Goal: Communication & Community: Answer question/provide support

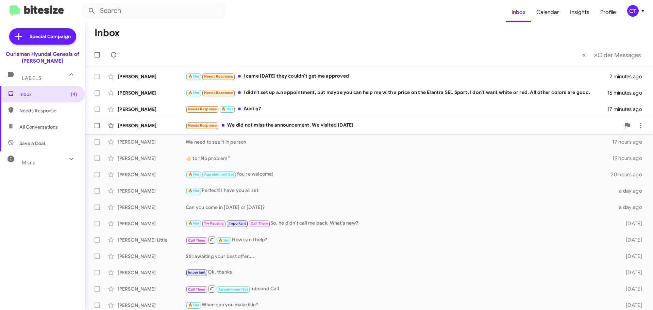
click at [283, 127] on div "Needs Response We did not miss the announcement. We visited on Sunday" at bounding box center [403, 125] width 434 height 8
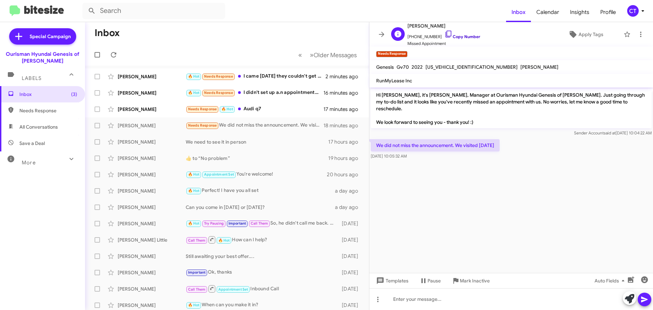
click at [444, 33] on icon at bounding box center [448, 34] width 8 height 8
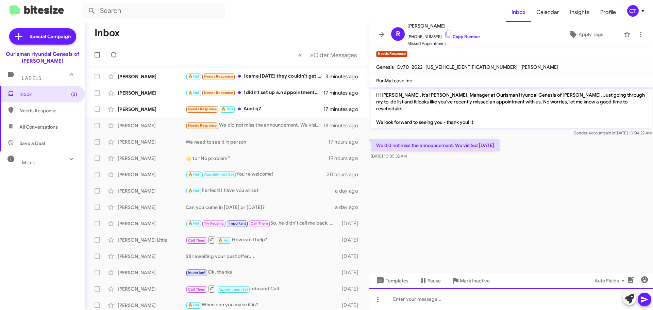
click at [430, 304] on div at bounding box center [510, 299] width 283 height 22
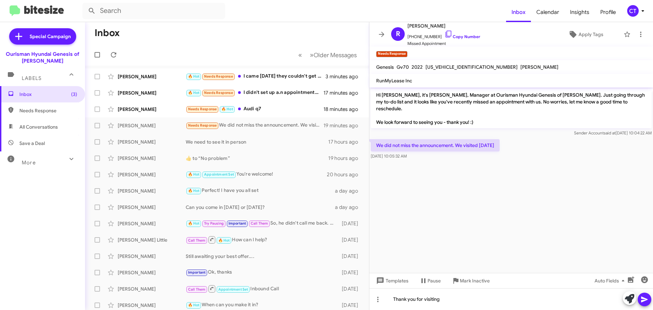
click at [645, 298] on icon at bounding box center [644, 299] width 6 height 6
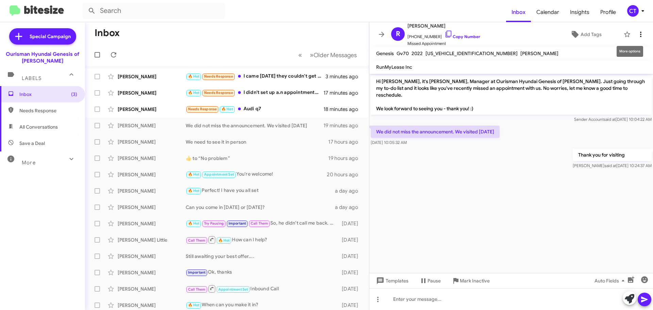
click at [638, 31] on icon at bounding box center [640, 34] width 8 height 8
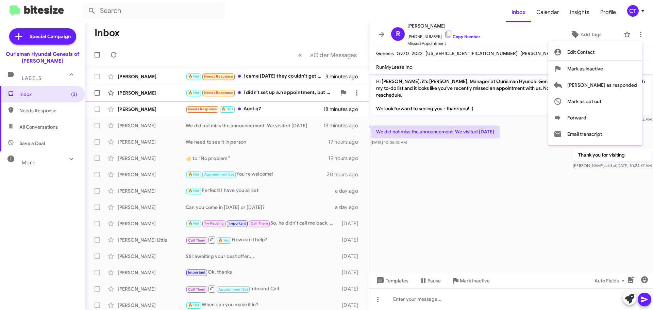
click at [629, 89] on span "Mark as responded" at bounding box center [602, 85] width 70 height 16
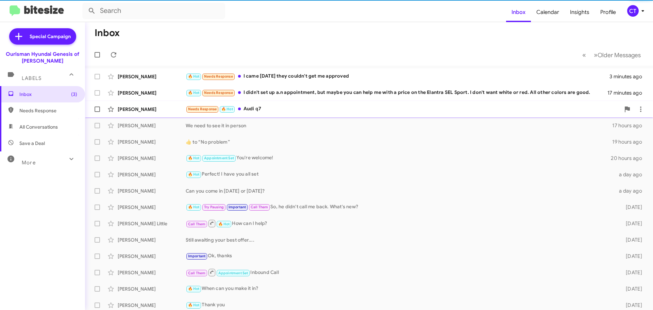
click at [277, 109] on div "Needs Response 🔥 Hot Audi q7" at bounding box center [403, 109] width 434 height 8
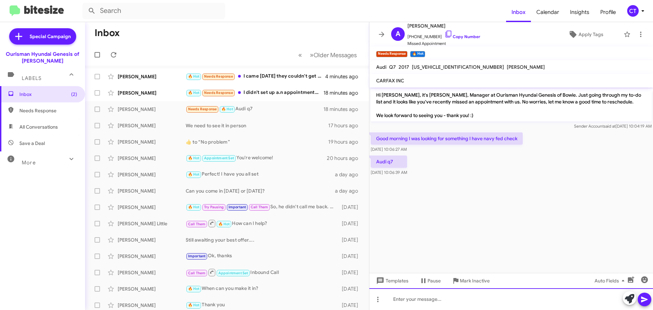
click at [410, 297] on div at bounding box center [510, 299] width 283 height 22
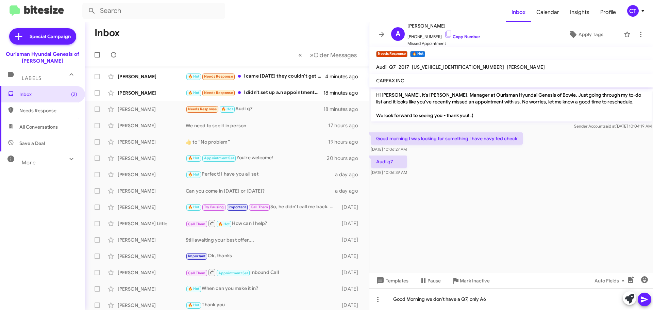
click at [646, 299] on icon at bounding box center [644, 299] width 6 height 6
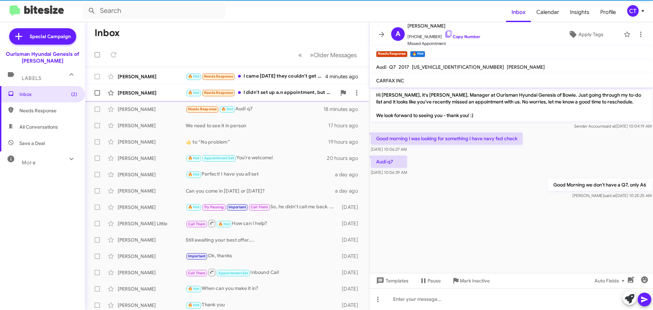
click at [274, 89] on div "🔥 Hot Needs Response I didn't set up a.n appointment, but maybe you can help me…" at bounding box center [261, 93] width 151 height 8
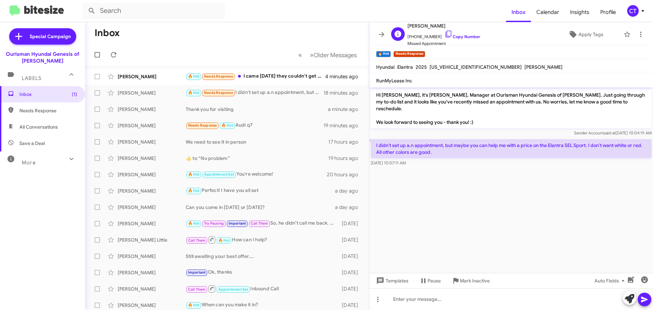
drag, startPoint x: 442, startPoint y: 33, endPoint x: 425, endPoint y: 39, distance: 17.9
click at [444, 33] on icon at bounding box center [448, 34] width 8 height 8
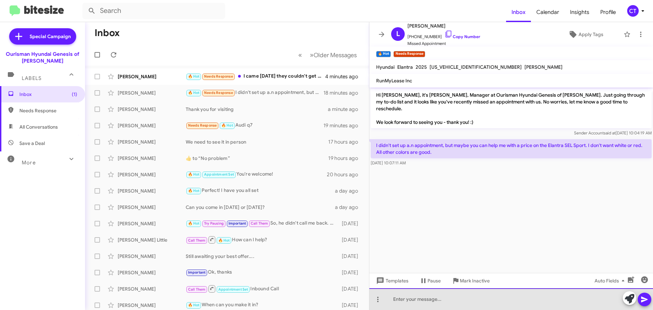
click at [407, 298] on div at bounding box center [510, 299] width 283 height 22
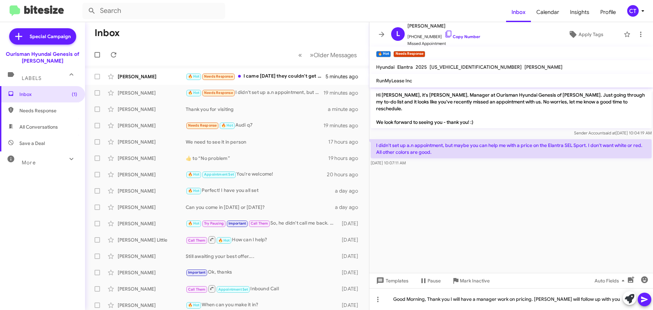
click at [642, 297] on icon at bounding box center [644, 299] width 6 height 6
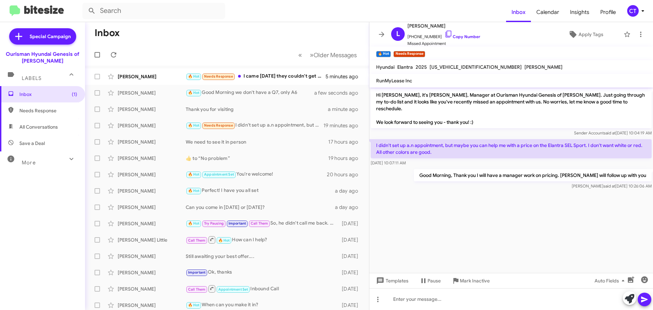
drag, startPoint x: 371, startPoint y: 137, endPoint x: 419, endPoint y: 156, distance: 51.8
click at [419, 156] on div "I didn't set up a.n appointment, but maybe you can help me with a price on the …" at bounding box center [510, 152] width 281 height 27
copy div "I didn't set up a.n appointment, but maybe you can help me with a price on the …"
click at [636, 36] on icon at bounding box center [640, 34] width 8 height 8
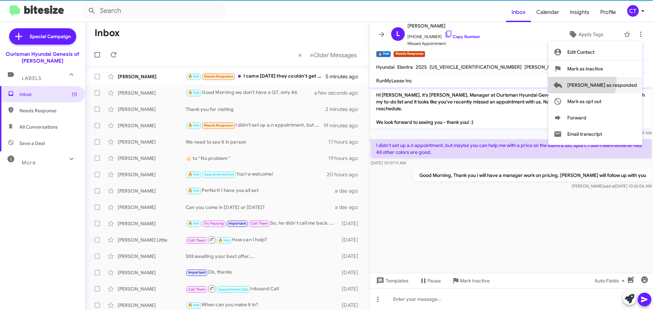
drag, startPoint x: 604, startPoint y: 82, endPoint x: 367, endPoint y: 109, distance: 238.5
click at [603, 82] on span "Mark as responded" at bounding box center [602, 85] width 70 height 16
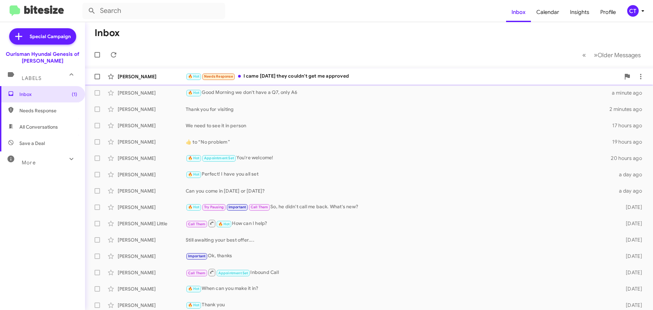
click at [364, 82] on div "Cheryl Scruggs 🔥 Hot Needs Response I came Saturday they couldn't get me approv…" at bounding box center [368, 77] width 557 height 14
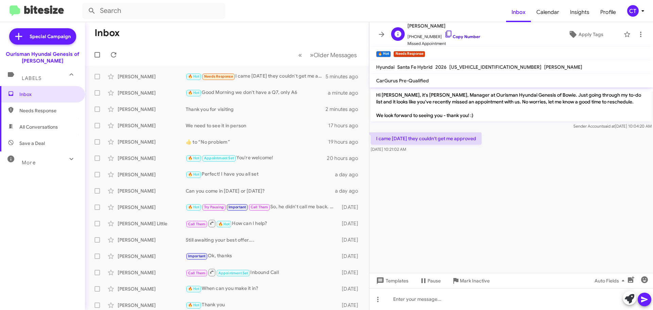
click at [444, 34] on icon at bounding box center [448, 34] width 8 height 8
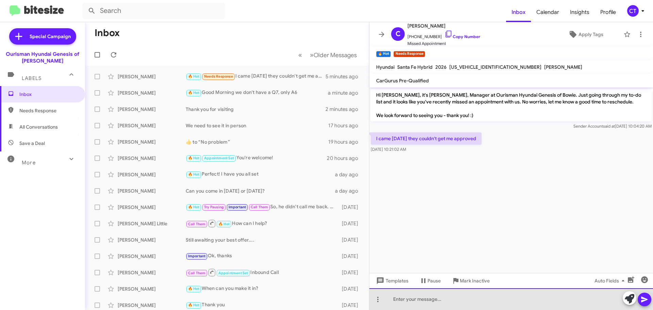
click at [525, 303] on div at bounding box center [510, 299] width 283 height 22
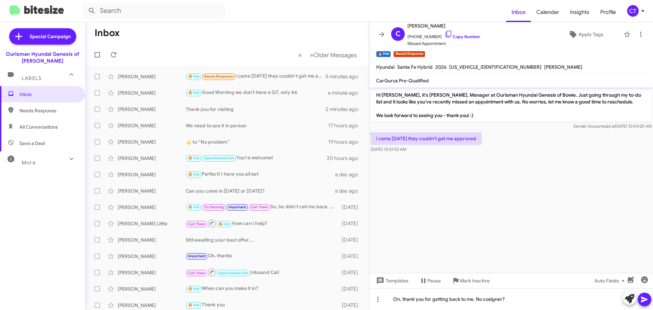
click at [645, 296] on icon at bounding box center [644, 299] width 8 height 8
click at [645, 13] on icon at bounding box center [642, 11] width 8 height 8
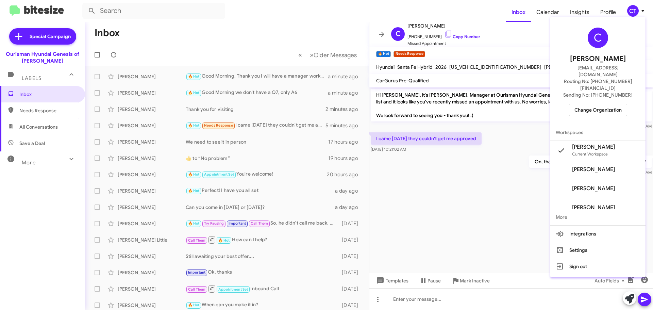
click at [609, 87] on div "C Ciara Taylor ctaylor@ourismancars.com Routing No: +1 (301) 390-0880 Sending N…" at bounding box center [597, 71] width 95 height 105
click at [607, 104] on span "Change Organization" at bounding box center [597, 110] width 47 height 12
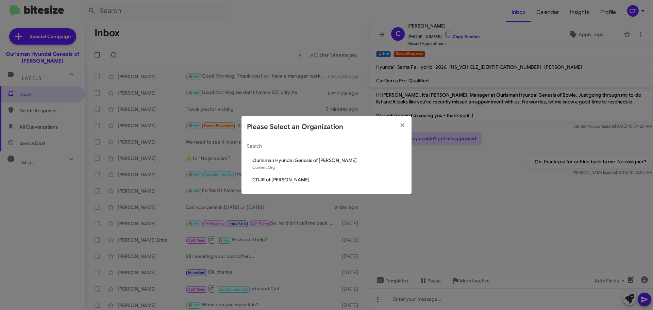
click at [256, 180] on span "CDJR of [PERSON_NAME]" at bounding box center [329, 179] width 154 height 7
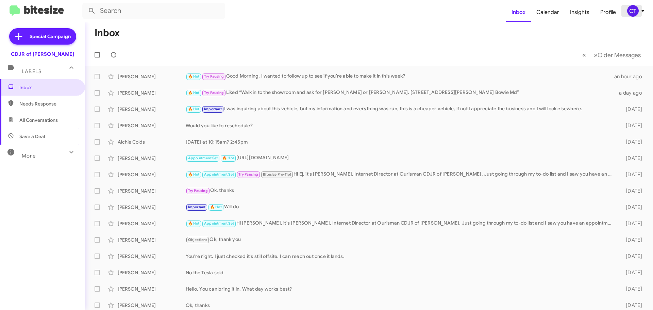
click at [642, 7] on icon at bounding box center [642, 11] width 8 height 8
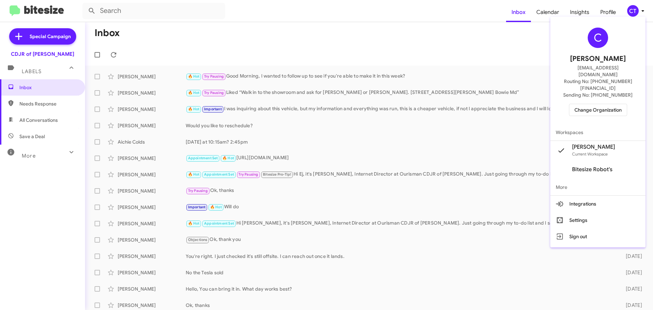
click at [596, 104] on span "Change Organization" at bounding box center [597, 110] width 47 height 12
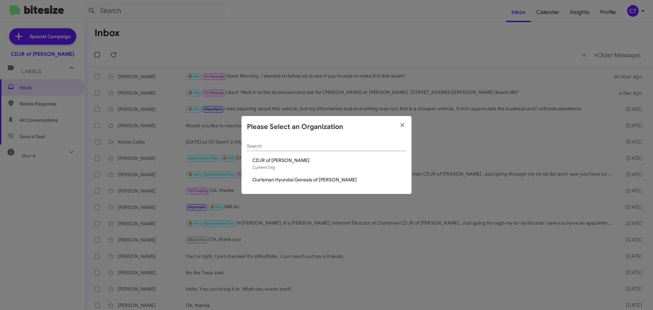
click at [322, 180] on span "Ourisman Hyundai Genesis of [PERSON_NAME]" at bounding box center [329, 179] width 154 height 7
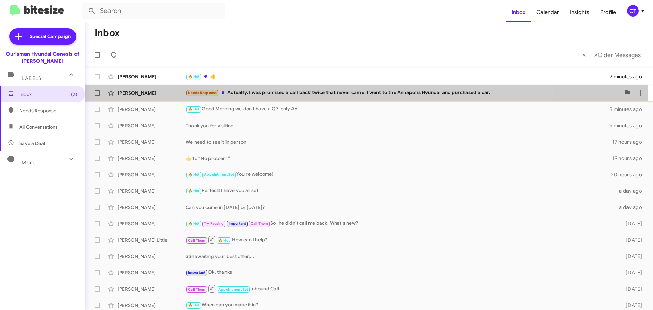
click at [298, 92] on div "Needs Response Actually, I was promised a call back twice that never came. I we…" at bounding box center [403, 93] width 434 height 8
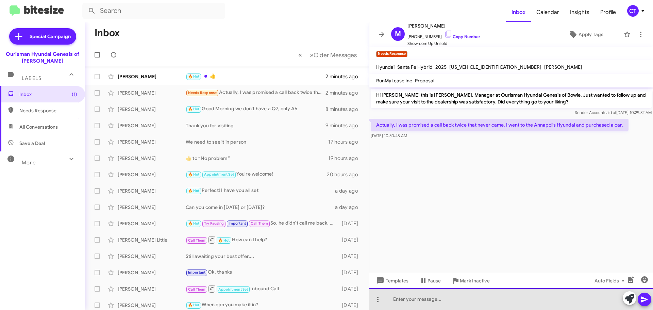
drag, startPoint x: 409, startPoint y: 296, endPoint x: 409, endPoint y: 302, distance: 5.8
click at [408, 299] on div at bounding box center [510, 299] width 283 height 22
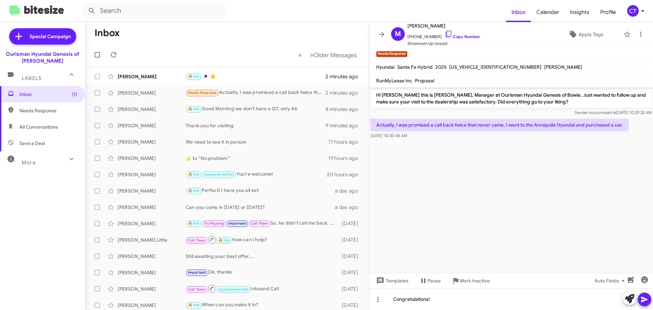
click at [643, 304] on span at bounding box center [644, 299] width 8 height 14
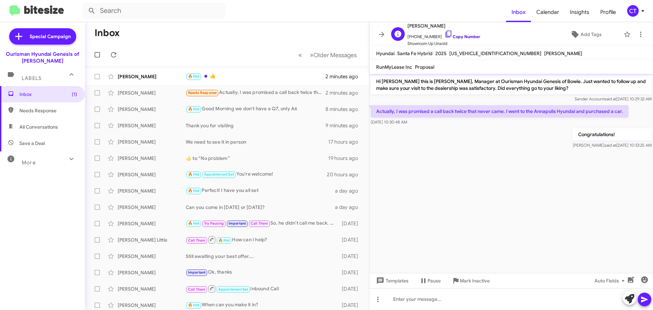
click at [444, 33] on icon at bounding box center [448, 34] width 8 height 8
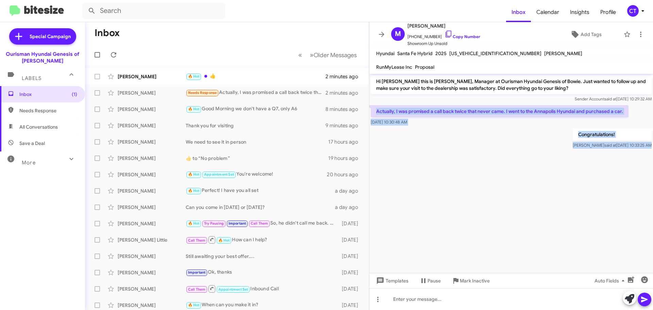
drag, startPoint x: 374, startPoint y: 109, endPoint x: 460, endPoint y: 150, distance: 95.5
click at [460, 150] on cdk-virtual-scroll-viewport "Hi Melissa this is Ciara Taylor, Manager at Ourisman Hyundai Genesis of Bowie. …" at bounding box center [510, 173] width 283 height 199
copy div "Actually, I was promised a call back twice that never came. I went to the Annap…"
click at [636, 33] on icon at bounding box center [640, 34] width 8 height 8
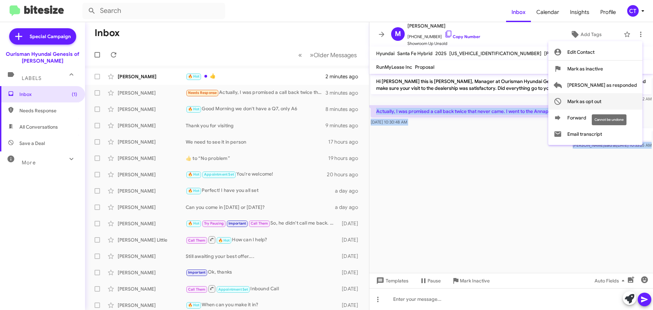
click at [601, 101] on span "Mark as opt out" at bounding box center [584, 101] width 34 height 16
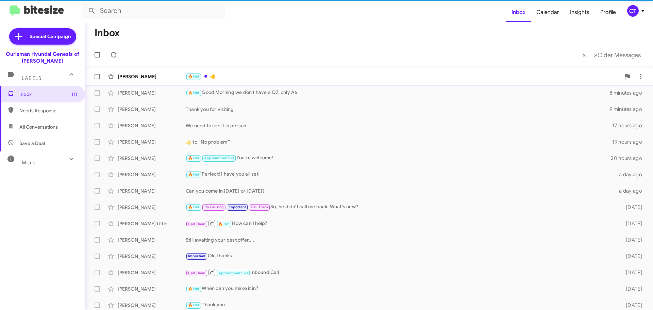
click at [232, 79] on div "🔥 Hot 👍" at bounding box center [403, 76] width 434 height 8
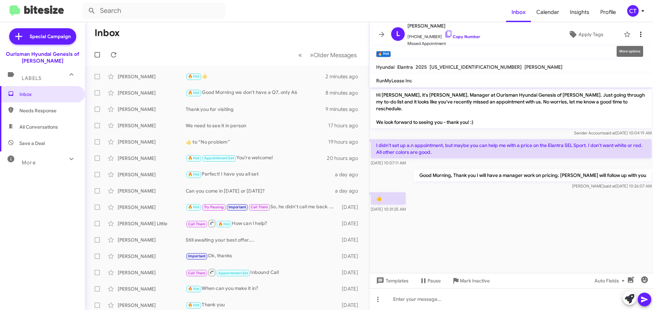
click at [636, 35] on icon at bounding box center [640, 34] width 8 height 8
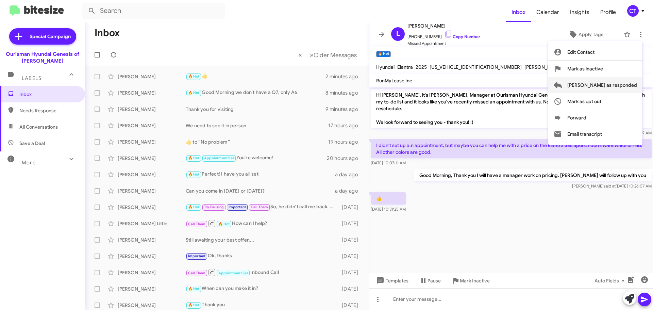
click at [618, 86] on span "Mark as responded" at bounding box center [602, 85] width 70 height 16
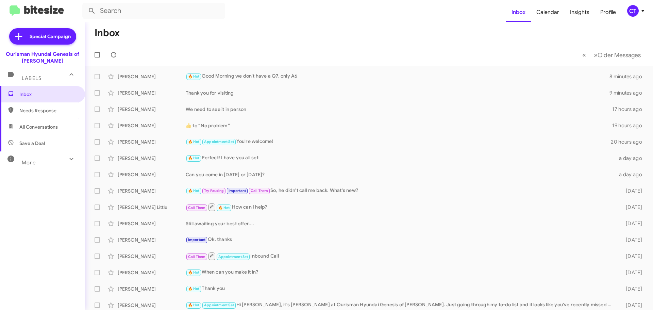
click at [32, 109] on span "Needs Response" at bounding box center [48, 110] width 58 height 7
type input "in:needs-response"
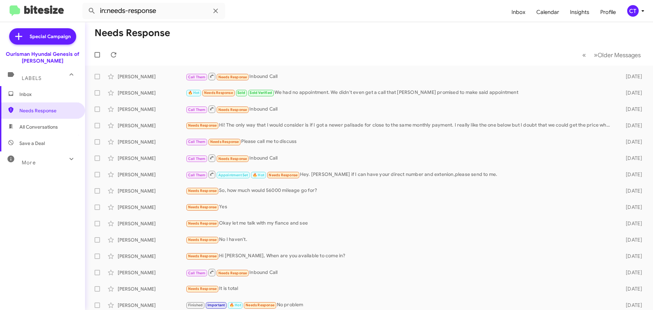
click at [636, 10] on div "CT" at bounding box center [633, 11] width 12 height 12
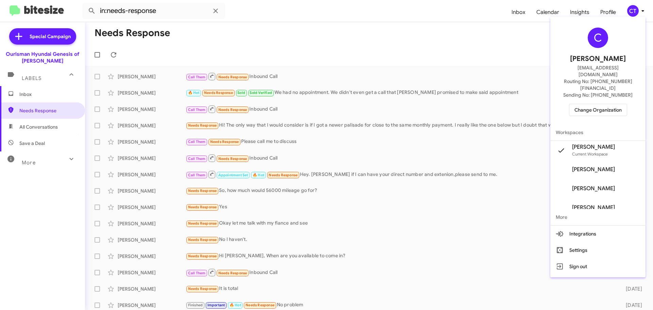
click at [610, 89] on div "C Ciara Taylor ctaylor@ourismancars.com Routing No: +1 (301) 390-0880 Sending N…" at bounding box center [597, 71] width 95 height 105
click at [607, 104] on span "Change Organization" at bounding box center [597, 110] width 47 height 12
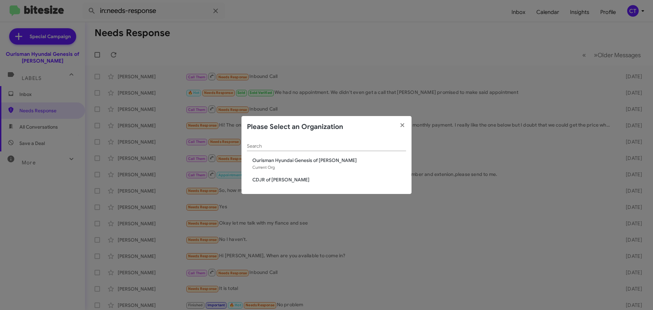
click at [266, 178] on span "CDJR of [PERSON_NAME]" at bounding box center [329, 179] width 154 height 7
